Goal: Information Seeking & Learning: Learn about a topic

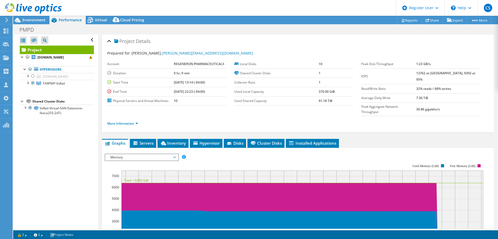
select select "USD"
click at [148, 139] on li "Servers" at bounding box center [143, 143] width 26 height 9
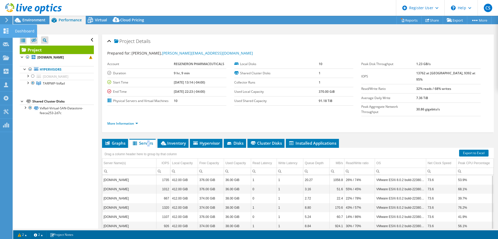
click at [9, 32] on icon at bounding box center [6, 30] width 6 height 5
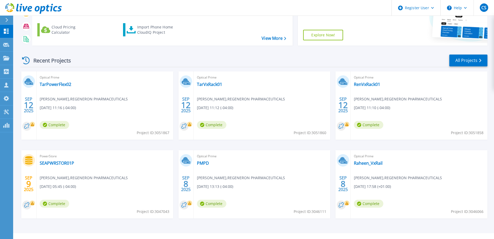
scroll to position [75, 0]
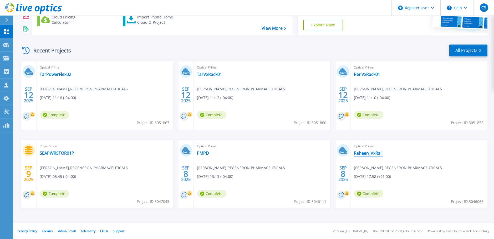
click at [371, 152] on link "Raheen_VxRail" at bounding box center [368, 152] width 29 height 5
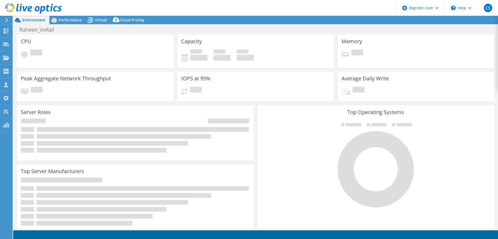
select select "USD"
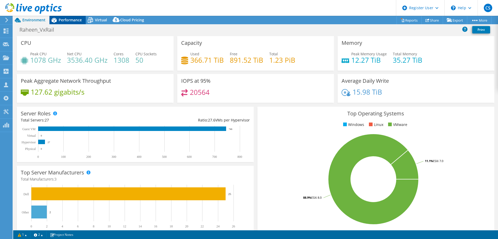
click at [63, 18] on span "Performance" at bounding box center [70, 19] width 23 height 5
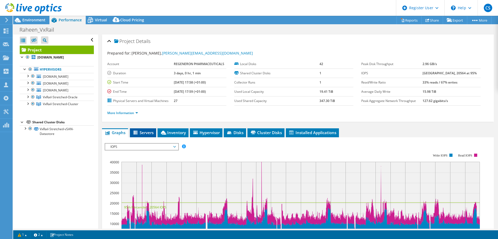
click at [144, 129] on li "Servers" at bounding box center [143, 132] width 26 height 9
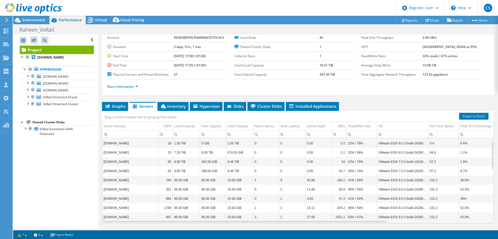
scroll to position [14, 0]
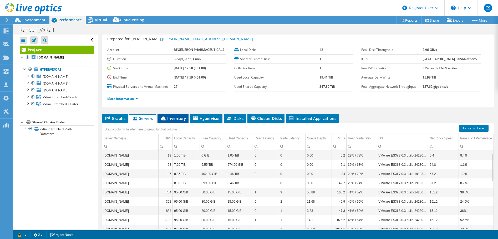
click at [174, 122] on li "Inventory" at bounding box center [173, 118] width 31 height 9
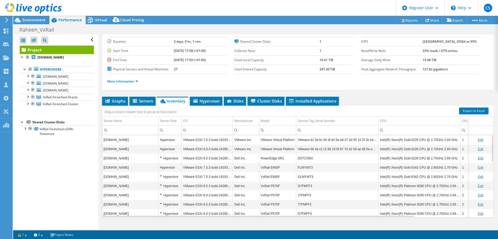
scroll to position [41, 0]
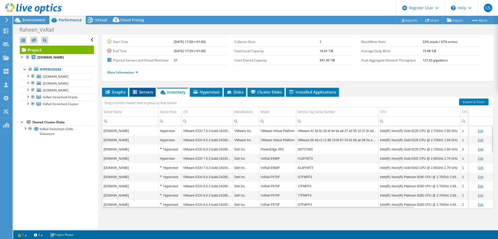
click at [150, 92] on span "Servers" at bounding box center [142, 91] width 21 height 5
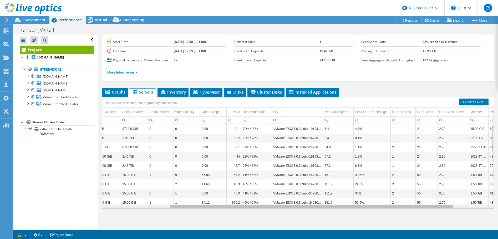
scroll to position [0, 0]
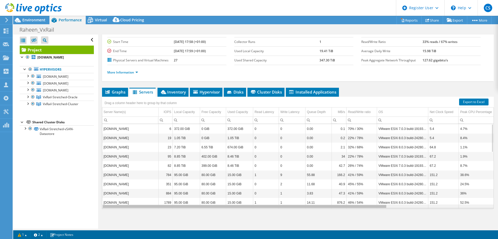
drag, startPoint x: 380, startPoint y: 207, endPoint x: 351, endPoint y: 204, distance: 29.1
click at [351, 204] on body "CS Dell User Chad Sumner Chad.Sumner@dell.com Dell My Profile Log Out \n Help E…" at bounding box center [249, 119] width 498 height 239
drag, startPoint x: 488, startPoint y: 133, endPoint x: 491, endPoint y: 139, distance: 6.4
click at [491, 139] on body "CS Dell User Chad Sumner Chad.Sumner@dell.com Dell My Profile Log Out \n Help E…" at bounding box center [249, 119] width 498 height 239
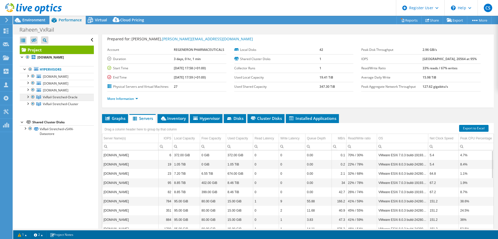
click at [61, 99] on span "VxRail-Stretched-Oracle" at bounding box center [60, 97] width 35 height 4
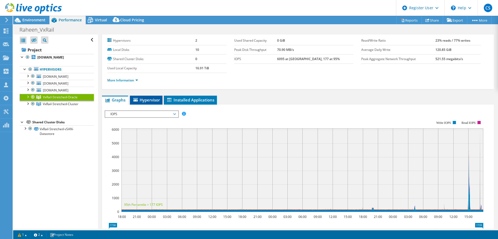
click at [144, 100] on span "Hypervisor" at bounding box center [146, 99] width 27 height 5
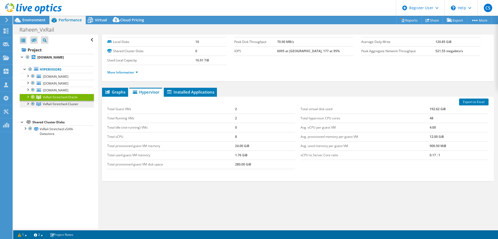
click at [58, 106] on span "VxRail-Stretched-Cluster" at bounding box center [61, 104] width 36 height 4
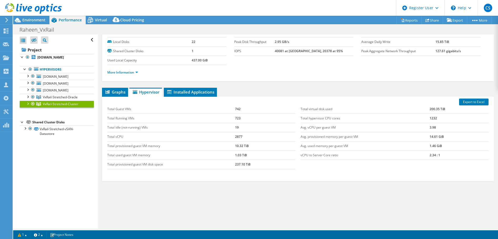
click at [120, 198] on div "Graphs Servers Inventory Hypervisor Disks Cluster Disks Installed Applications …" at bounding box center [298, 154] width 392 height 132
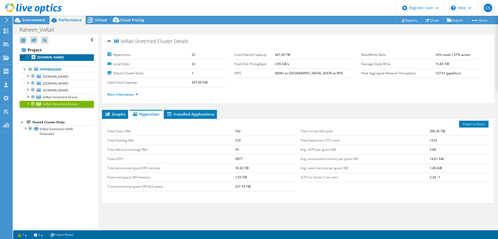
click at [59, 59] on b "rhn-c02-wtsva-01.regeneron.regn.com" at bounding box center [50, 57] width 27 height 4
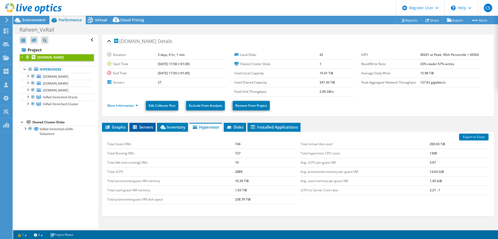
click at [142, 128] on span "Servers" at bounding box center [142, 126] width 21 height 5
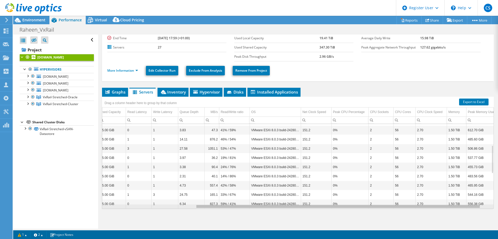
scroll to position [0, 137]
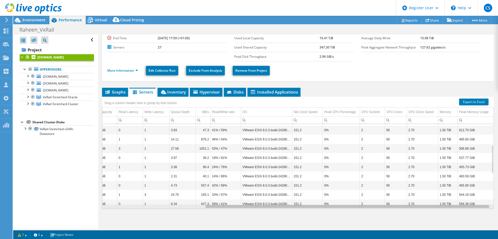
drag, startPoint x: 374, startPoint y: 208, endPoint x: 488, endPoint y: 213, distance: 114.0
click at [488, 213] on body "CS Dell User Chad Sumner Chad.Sumner@dell.com Dell My Profile Log Out \n Help E…" at bounding box center [249, 119] width 498 height 239
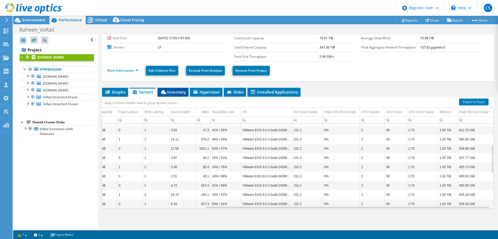
click at [177, 89] on li "Inventory" at bounding box center [173, 92] width 31 height 9
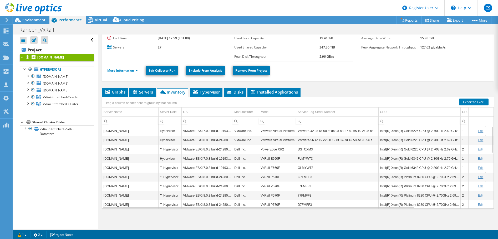
click at [318, 159] on td "FLMYWT3" at bounding box center [338, 158] width 82 height 9
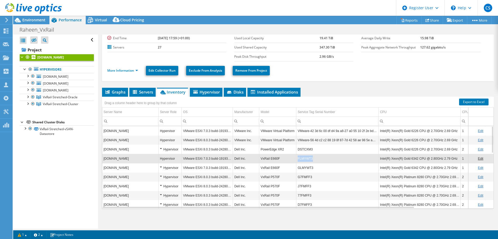
drag, startPoint x: 318, startPoint y: 157, endPoint x: 295, endPoint y: 158, distance: 22.9
click at [295, 158] on tr "rhn01-c02-esx01.regeneron.regn.com Hypervisor VMware ESXi 7.0.3 build-19193900 …" at bounding box center [342, 158] width 481 height 9
drag, startPoint x: 295, startPoint y: 158, endPoint x: 308, endPoint y: 159, distance: 12.4
copy tr "FLMYWT3"
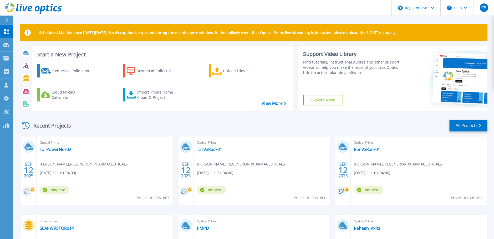
click at [463, 127] on link "All Projects" at bounding box center [469, 125] width 38 height 12
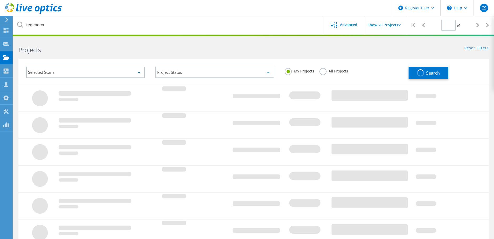
type input "1"
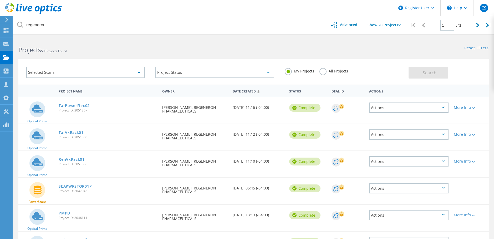
click at [324, 73] on div "All Projects" at bounding box center [334, 72] width 29 height 8
click at [323, 72] on label "All Projects" at bounding box center [334, 70] width 29 height 5
click at [0, 0] on input "All Projects" at bounding box center [0, 0] width 0 height 0
click at [422, 74] on button "Search" at bounding box center [429, 73] width 40 height 12
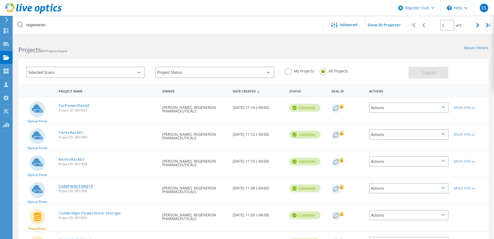
click at [80, 185] on link "CAMPWRSTOR01P" at bounding box center [76, 186] width 35 height 4
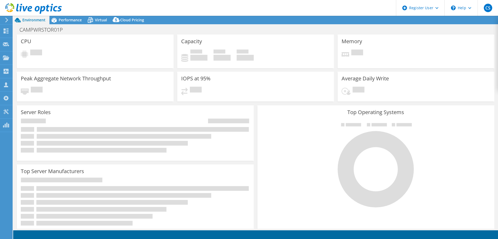
select select "USD"
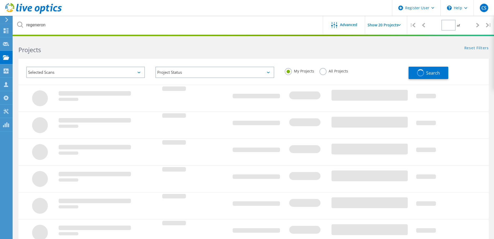
type input "1"
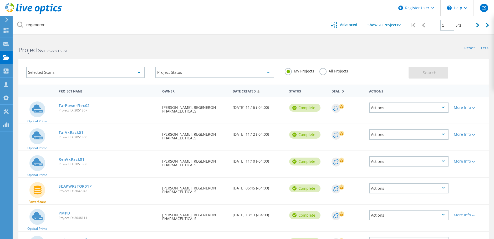
click at [323, 66] on div "My Projects All Projects" at bounding box center [344, 70] width 129 height 19
click at [323, 71] on label "All Projects" at bounding box center [334, 70] width 29 height 5
click at [0, 0] on input "All Projects" at bounding box center [0, 0] width 0 height 0
click at [421, 74] on button "Search" at bounding box center [429, 73] width 40 height 12
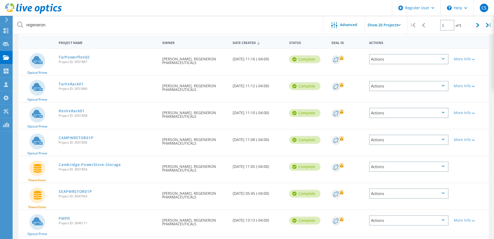
scroll to position [53, 0]
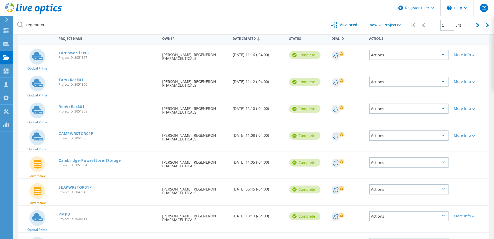
click at [442, 134] on icon at bounding box center [443, 135] width 3 height 2
click at [403, 141] on div "Share" at bounding box center [409, 140] width 78 height 8
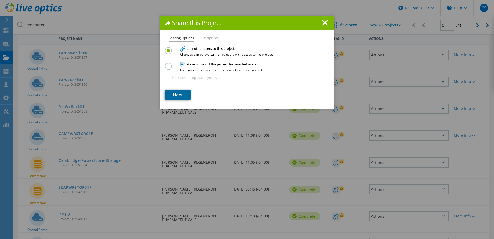
click at [178, 96] on link "Next" at bounding box center [178, 94] width 26 height 10
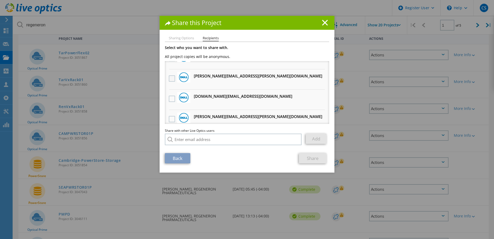
click at [173, 78] on label at bounding box center [173, 78] width 8 height 6
click at [0, 0] on input "checkbox" at bounding box center [0, 0] width 0 height 0
click at [314, 158] on link "Share" at bounding box center [313, 158] width 28 height 10
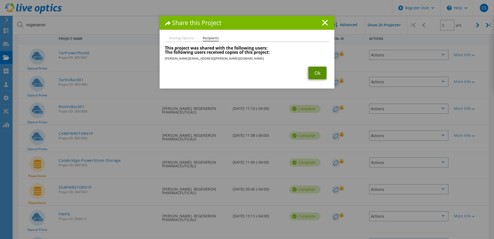
click at [313, 72] on link "Ok" at bounding box center [318, 73] width 18 height 13
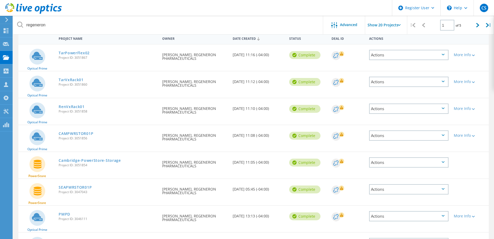
click at [438, 163] on div "Actions" at bounding box center [408, 162] width 79 height 10
click at [407, 164] on div "Share" at bounding box center [409, 162] width 78 height 8
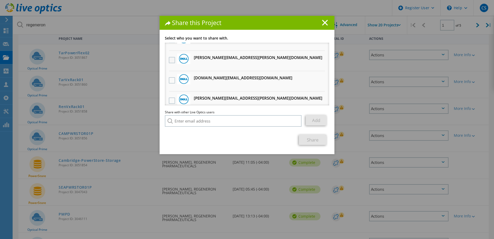
click at [171, 61] on label at bounding box center [173, 60] width 8 height 6
click at [0, 0] on input "checkbox" at bounding box center [0, 0] width 0 height 0
click at [307, 142] on link "Share" at bounding box center [313, 139] width 28 height 10
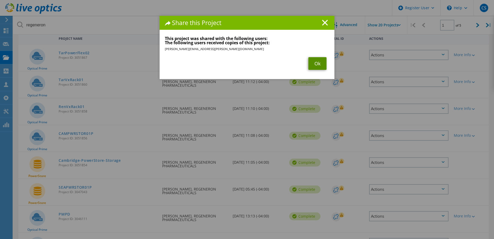
click at [317, 64] on link "Ok" at bounding box center [318, 63] width 18 height 13
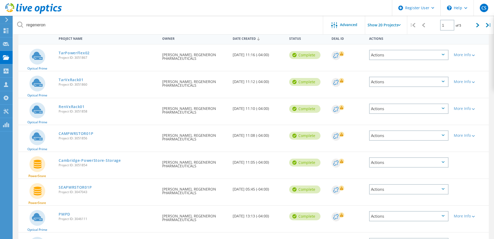
click at [428, 191] on div "Actions" at bounding box center [408, 189] width 79 height 10
click at [394, 191] on div "Share" at bounding box center [409, 189] width 78 height 8
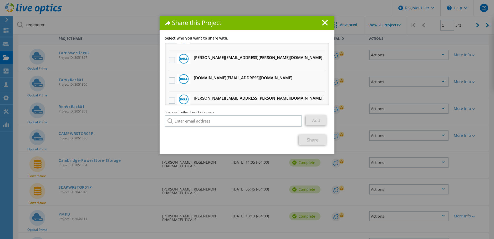
click at [169, 60] on label at bounding box center [173, 60] width 8 height 6
click at [0, 0] on input "checkbox" at bounding box center [0, 0] width 0 height 0
click at [307, 141] on link "Share" at bounding box center [313, 139] width 28 height 10
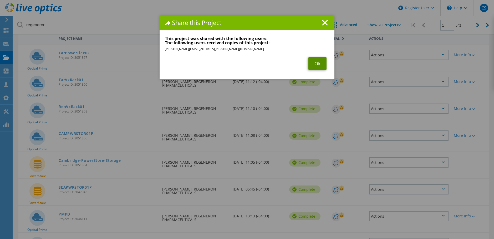
click at [312, 64] on link "Ok" at bounding box center [318, 63] width 18 height 13
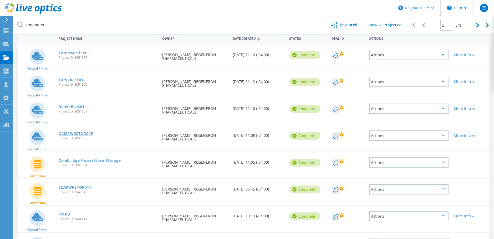
click at [82, 133] on link "CAMPWRSTOR01P" at bounding box center [76, 134] width 35 height 4
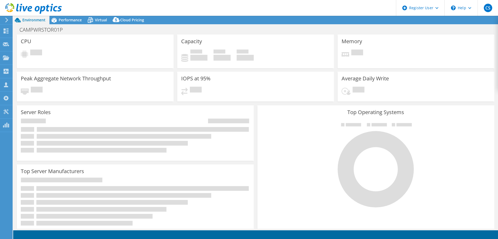
select select "USD"
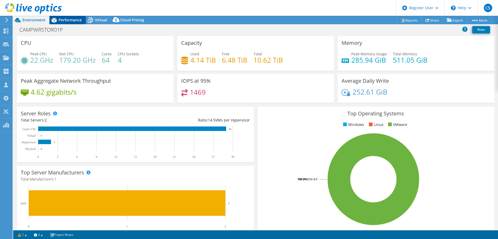
click at [72, 19] on span "Performance" at bounding box center [70, 19] width 23 height 5
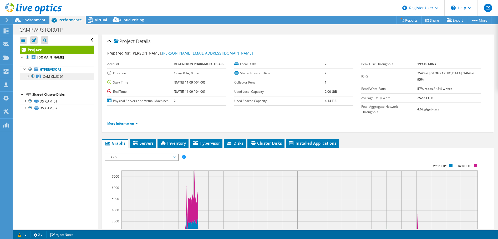
click at [50, 77] on span "CAM-CLUS-01" at bounding box center [53, 76] width 21 height 4
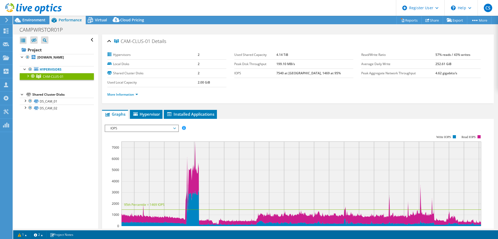
click at [149, 128] on span "IOPS" at bounding box center [142, 128] width 68 height 6
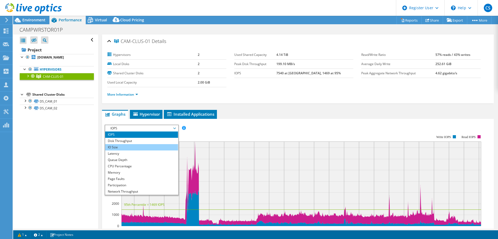
click at [142, 147] on li "IO Size" at bounding box center [141, 147] width 73 height 6
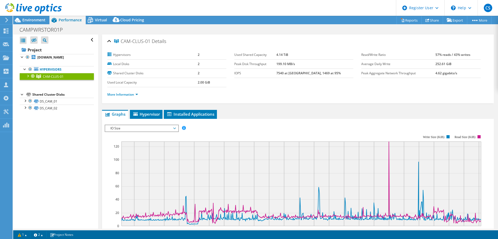
click at [161, 130] on span "IO Size" at bounding box center [142, 128] width 68 height 6
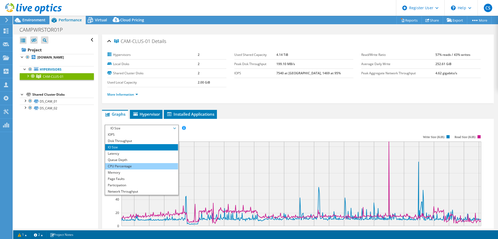
click at [138, 167] on li "CPU Percentage" at bounding box center [141, 166] width 73 height 6
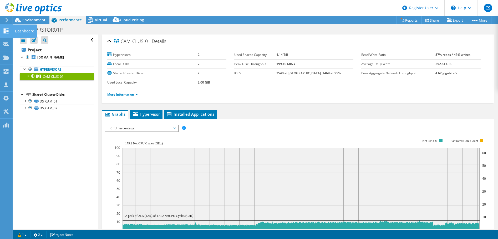
click at [16, 32] on div "Dashboard" at bounding box center [24, 30] width 25 height 13
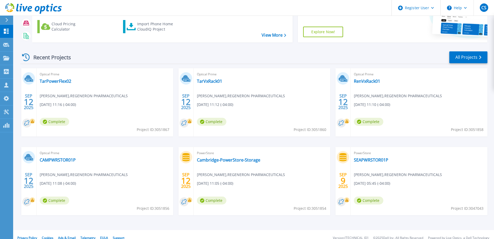
scroll to position [75, 0]
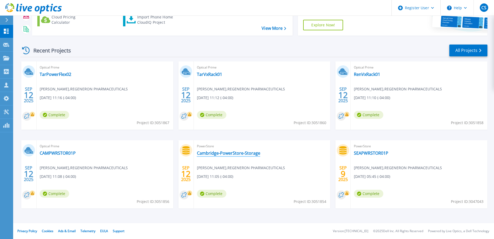
click at [234, 152] on link "Cambridge-PowerStore-Storage" at bounding box center [228, 152] width 63 height 5
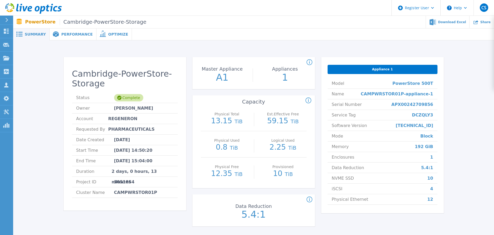
click at [67, 33] on span "Performance" at bounding box center [76, 34] width 31 height 4
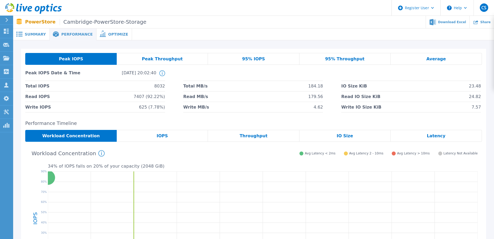
click at [36, 33] on span "Summary" at bounding box center [35, 34] width 21 height 4
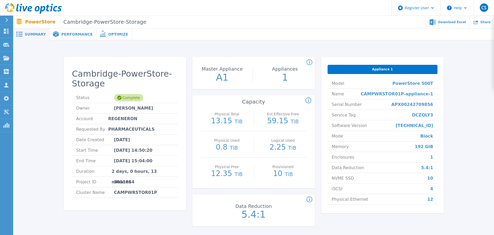
click at [332, 46] on div "Cambridge-PowerStore-Storage Status Complete Owner [PERSON_NAME] Account REGENE…" at bounding box center [253, 144] width 481 height 209
click at [63, 32] on span "Performance" at bounding box center [76, 34] width 31 height 4
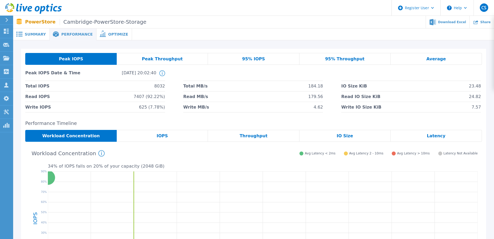
click at [162, 135] on span "IOPS" at bounding box center [162, 136] width 11 height 4
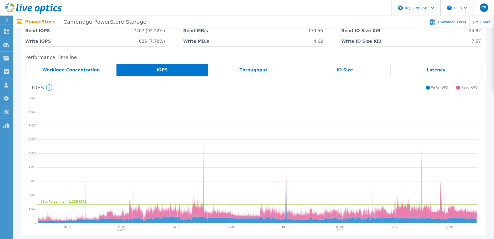
scroll to position [79, 0]
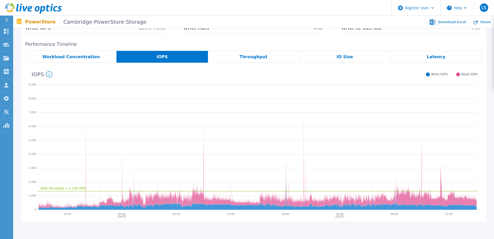
click at [376, 31] on li "Write IO Size KiB 7.57" at bounding box center [412, 28] width 140 height 11
click at [268, 58] on div "Throughput" at bounding box center [253, 57] width 91 height 12
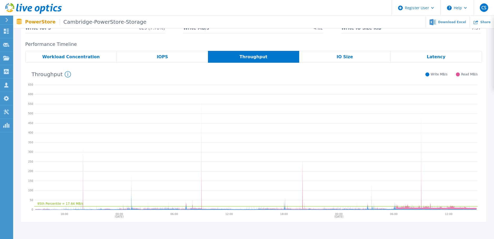
drag, startPoint x: 418, startPoint y: 42, endPoint x: 419, endPoint y: 63, distance: 20.6
click at [418, 42] on h2 "Performance Timeline" at bounding box center [253, 45] width 457 height 6
click at [417, 58] on div "Latency" at bounding box center [436, 57] width 91 height 12
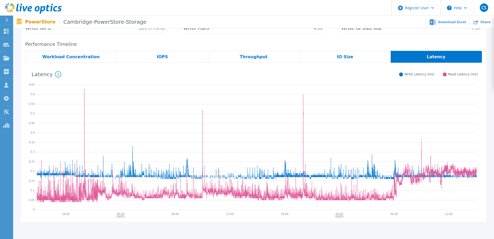
click at [365, 42] on h2 "Performance Timeline" at bounding box center [253, 45] width 457 height 6
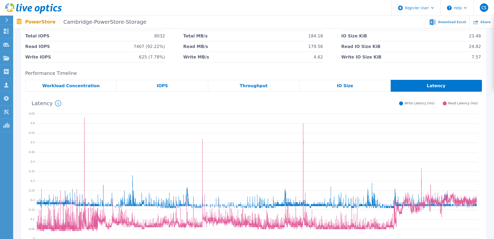
scroll to position [0, 0]
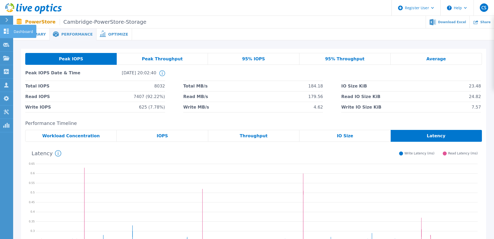
click at [20, 29] on p "Dashboard" at bounding box center [23, 32] width 19 height 14
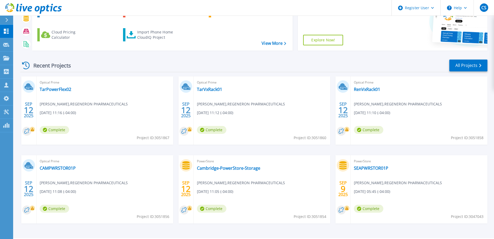
scroll to position [75, 0]
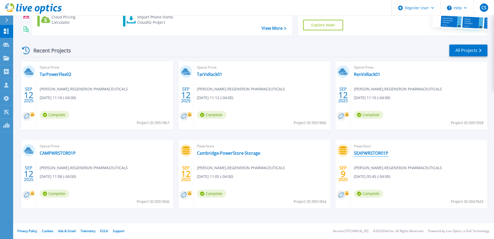
click at [378, 152] on link "SEAPWRSTOR01P" at bounding box center [371, 152] width 34 height 5
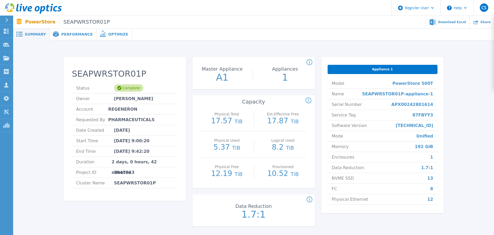
click at [464, 79] on div "SEAPWRSTOR01P Status Complete Owner [PERSON_NAME] Account REGENERON PHARMACEUTI…" at bounding box center [253, 143] width 465 height 188
click at [68, 32] on span "Performance" at bounding box center [76, 34] width 31 height 4
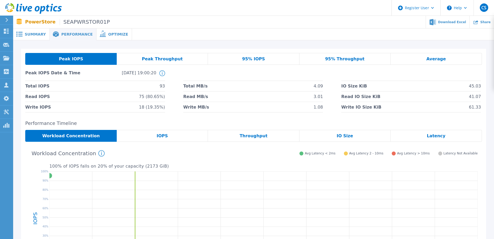
click at [159, 137] on span "IOPS" at bounding box center [162, 136] width 11 height 4
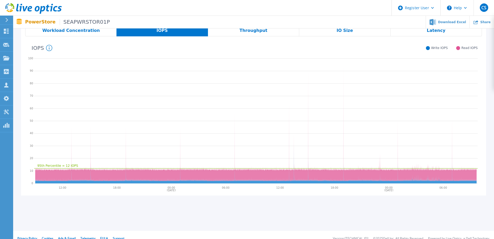
scroll to position [79, 0]
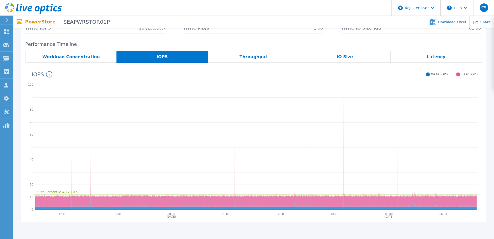
click at [387, 43] on h2 "Performance Timeline" at bounding box center [253, 45] width 457 height 6
click at [278, 58] on div "Throughput" at bounding box center [253, 57] width 91 height 12
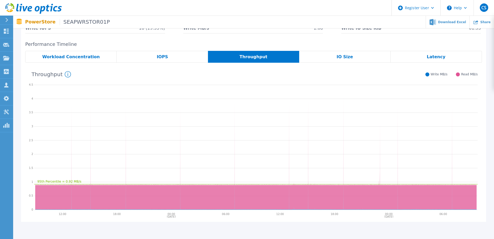
click at [325, 110] on icon "95th Percentile = 0.92 MB/s" at bounding box center [256, 147] width 444 height 132
click at [445, 57] on div "Latency" at bounding box center [436, 57] width 91 height 12
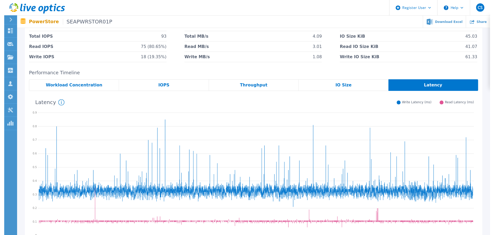
scroll to position [0, 0]
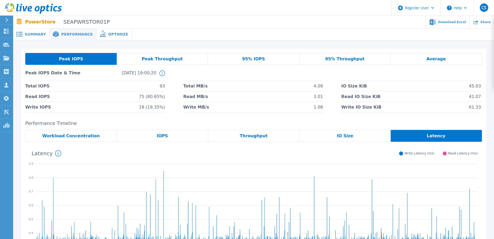
click at [34, 34] on span "Summary" at bounding box center [35, 34] width 21 height 4
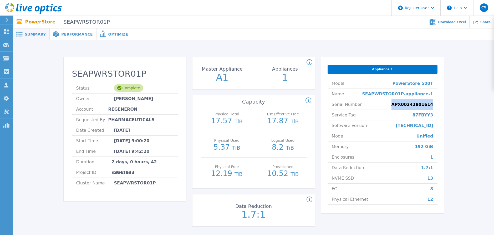
drag, startPoint x: 401, startPoint y: 104, endPoint x: 433, endPoint y: 104, distance: 31.6
click at [433, 104] on span "APX00242801614" at bounding box center [413, 104] width 42 height 10
drag, startPoint x: 433, startPoint y: 104, endPoint x: 413, endPoint y: 115, distance: 22.6
click at [413, 115] on li "Service Tag 87FBYY3" at bounding box center [383, 115] width 110 height 11
drag, startPoint x: 417, startPoint y: 115, endPoint x: 434, endPoint y: 115, distance: 17.6
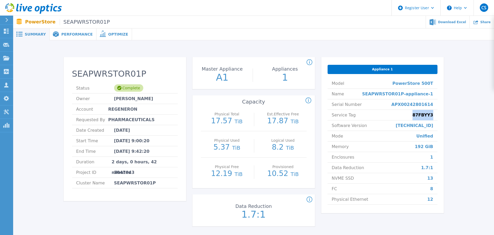
click at [434, 115] on li "Service Tag 87FBYY3" at bounding box center [383, 115] width 110 height 11
drag, startPoint x: 434, startPoint y: 115, endPoint x: 426, endPoint y: 116, distance: 8.4
copy span "87FBYY3"
